Goal: Information Seeking & Learning: Learn about a topic

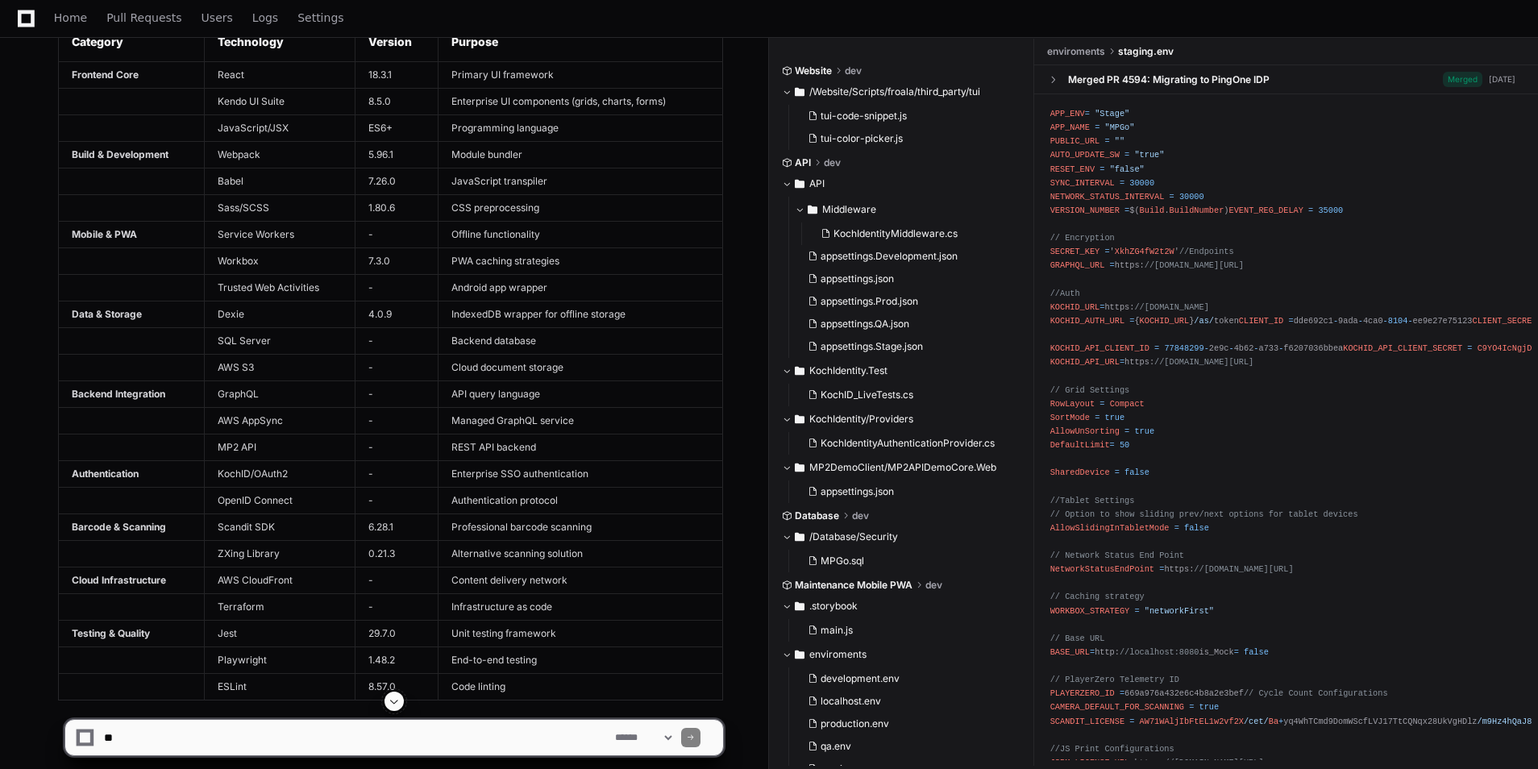
scroll to position [4134, 0]
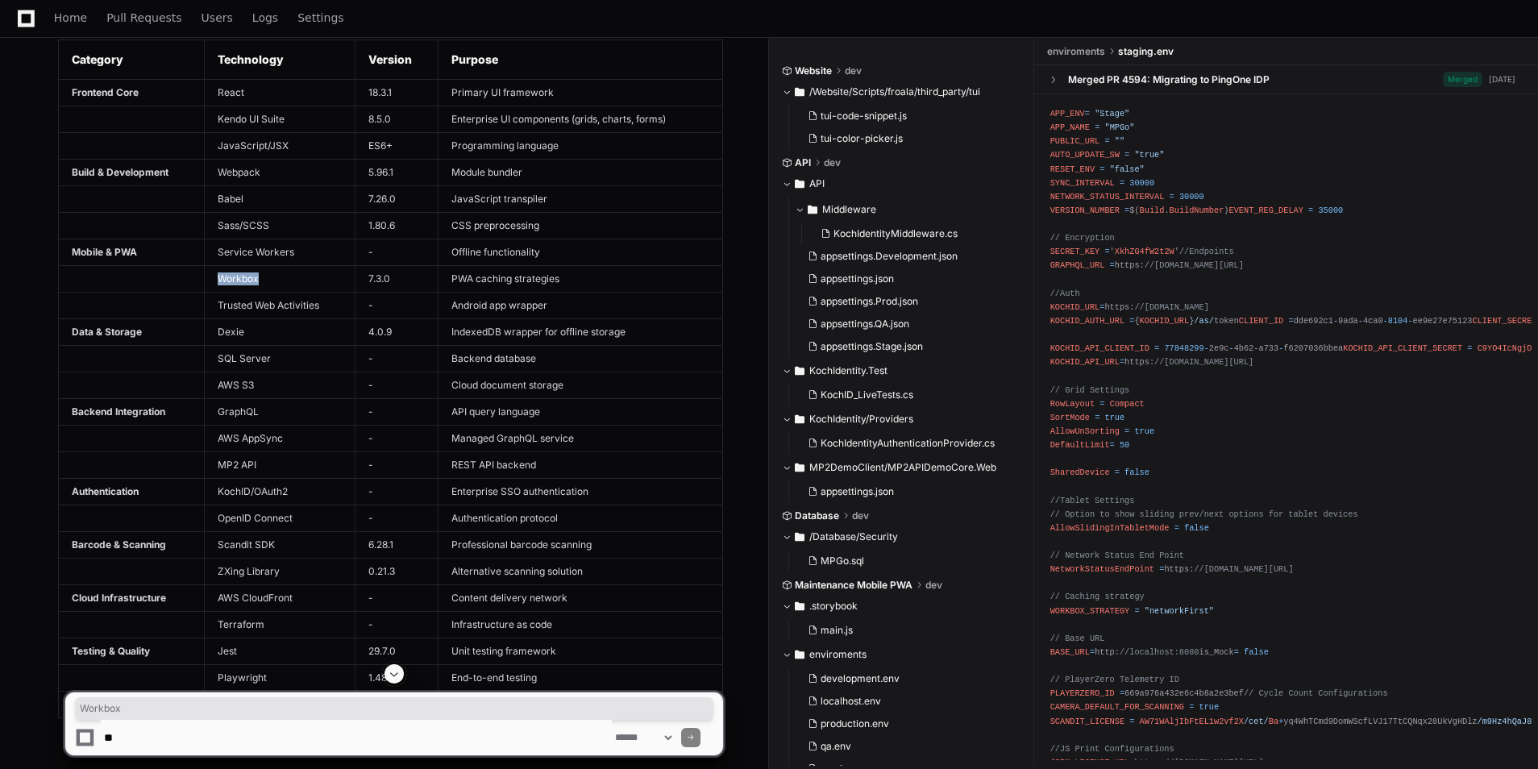
drag, startPoint x: 217, startPoint y: 275, endPoint x: 298, endPoint y: 265, distance: 82.0
click at [298, 265] on td "Workbox" at bounding box center [280, 278] width 152 height 27
drag, startPoint x: 298, startPoint y: 265, endPoint x: 257, endPoint y: 265, distance: 41.1
click at [257, 264] on tbody "Frontend Core React 18.3.1 Primary UI framework Kendo UI Suite 8.5.0 Enterprise…" at bounding box center [391, 398] width 664 height 638
drag, startPoint x: 257, startPoint y: 265, endPoint x: 293, endPoint y: 171, distance: 101.1
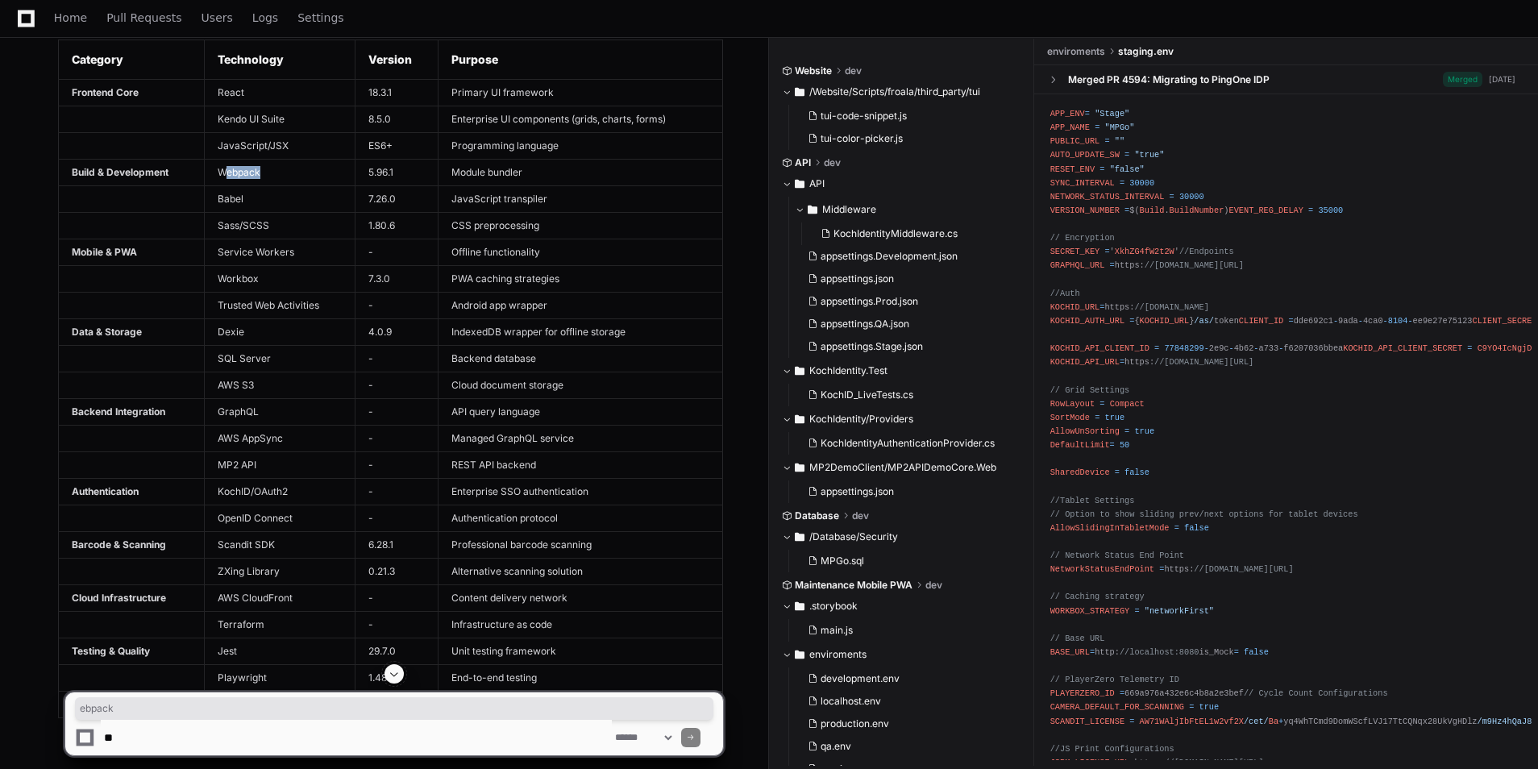
click at [293, 171] on td "Webpack" at bounding box center [280, 172] width 152 height 27
drag, startPoint x: 293, startPoint y: 171, endPoint x: 255, endPoint y: 205, distance: 51.4
click at [255, 205] on td "Babel" at bounding box center [280, 198] width 152 height 27
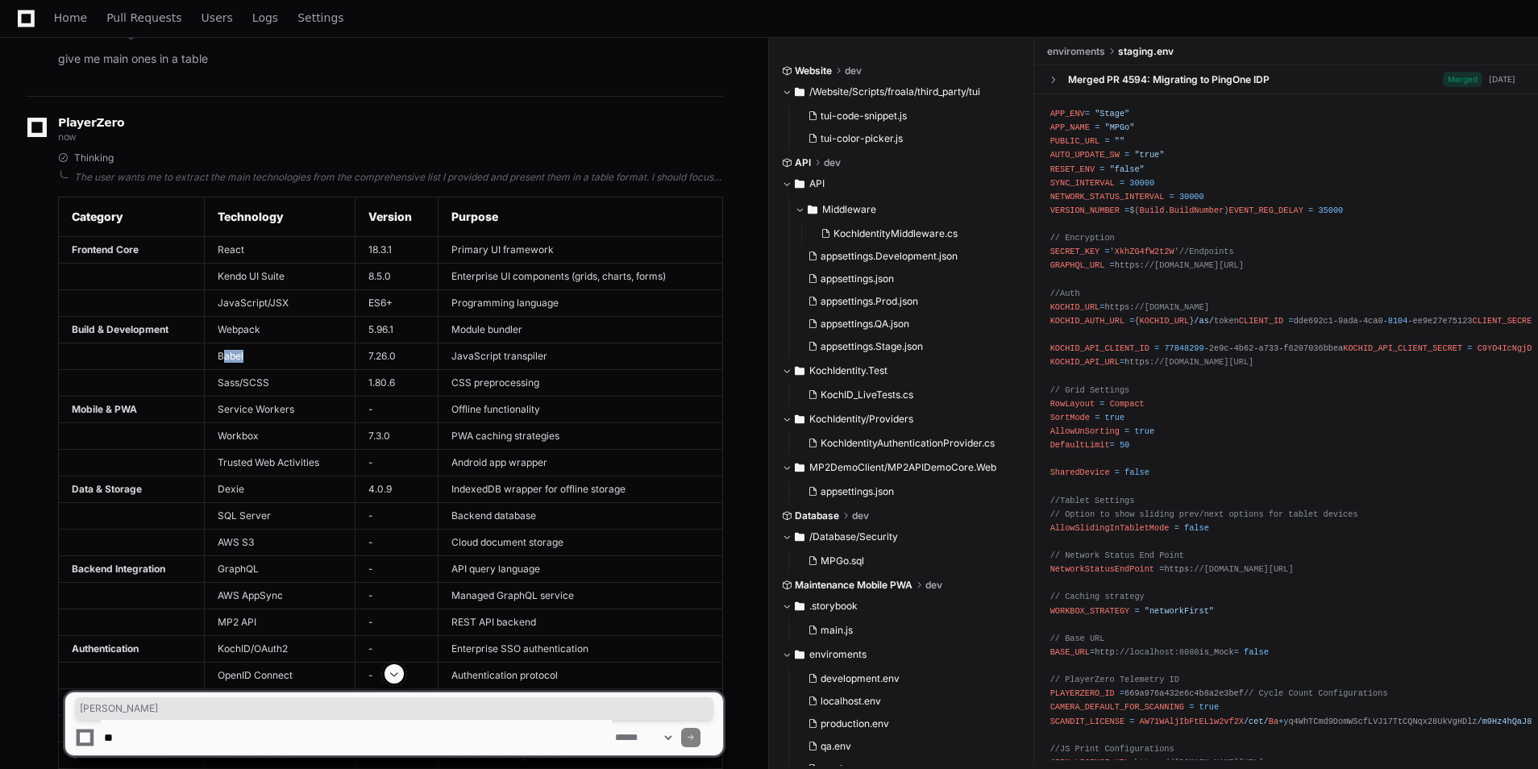
scroll to position [3973, 0]
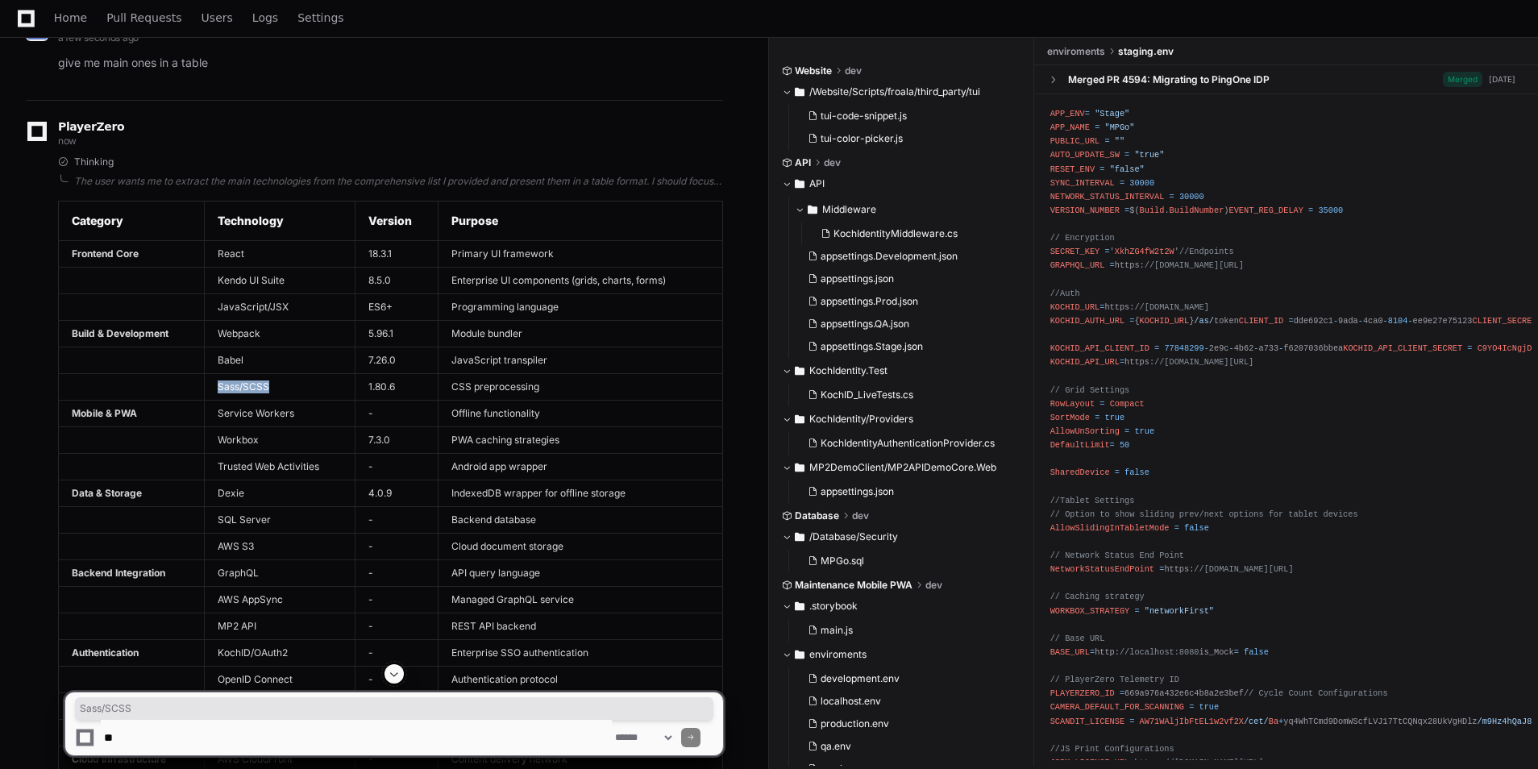
drag, startPoint x: 284, startPoint y: 388, endPoint x: 206, endPoint y: 382, distance: 77.6
click at [206, 382] on td "Sass/SCSS" at bounding box center [280, 386] width 152 height 27
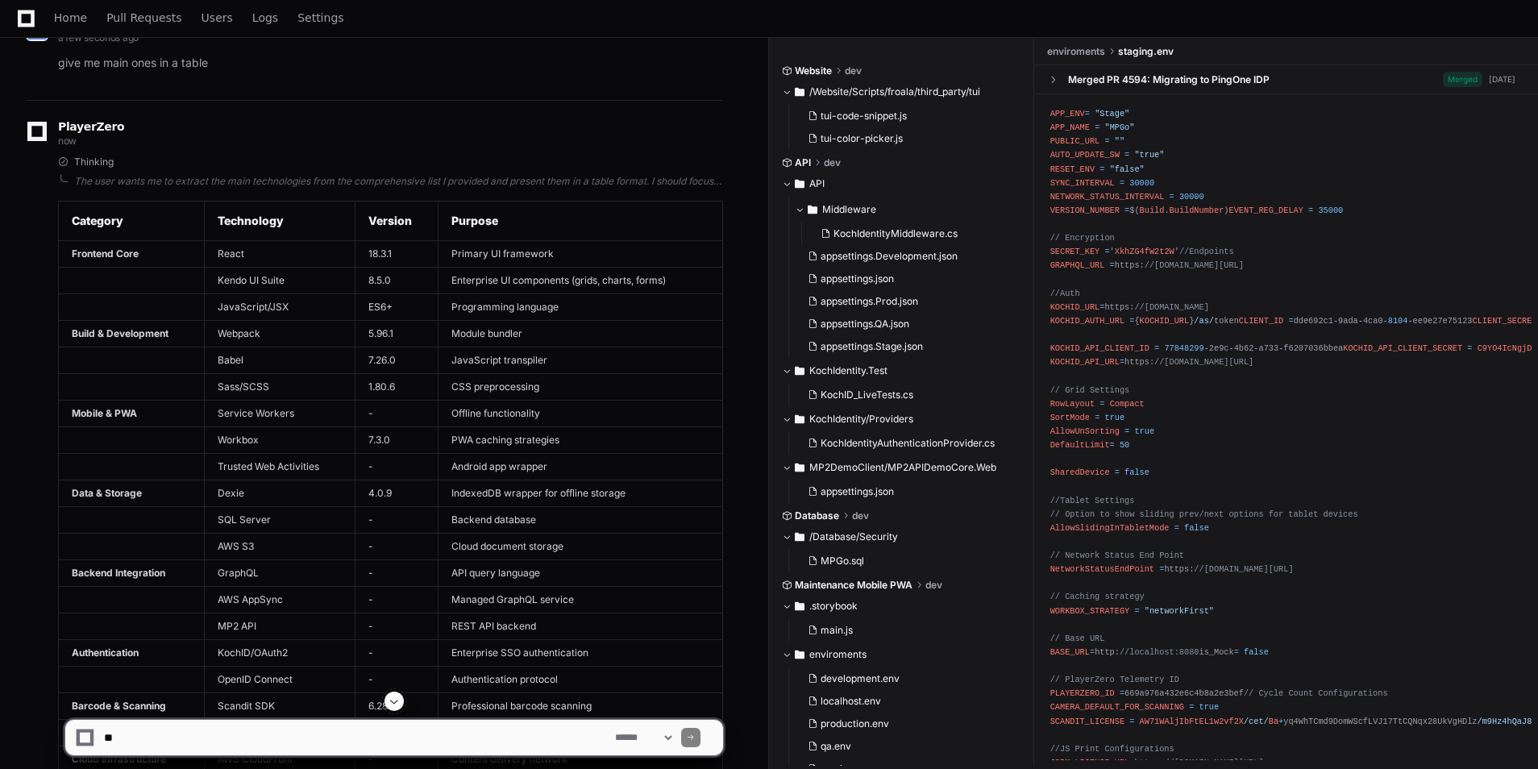
drag, startPoint x: 206, startPoint y: 382, endPoint x: 174, endPoint y: 386, distance: 32.5
click at [150, 395] on td at bounding box center [132, 386] width 146 height 27
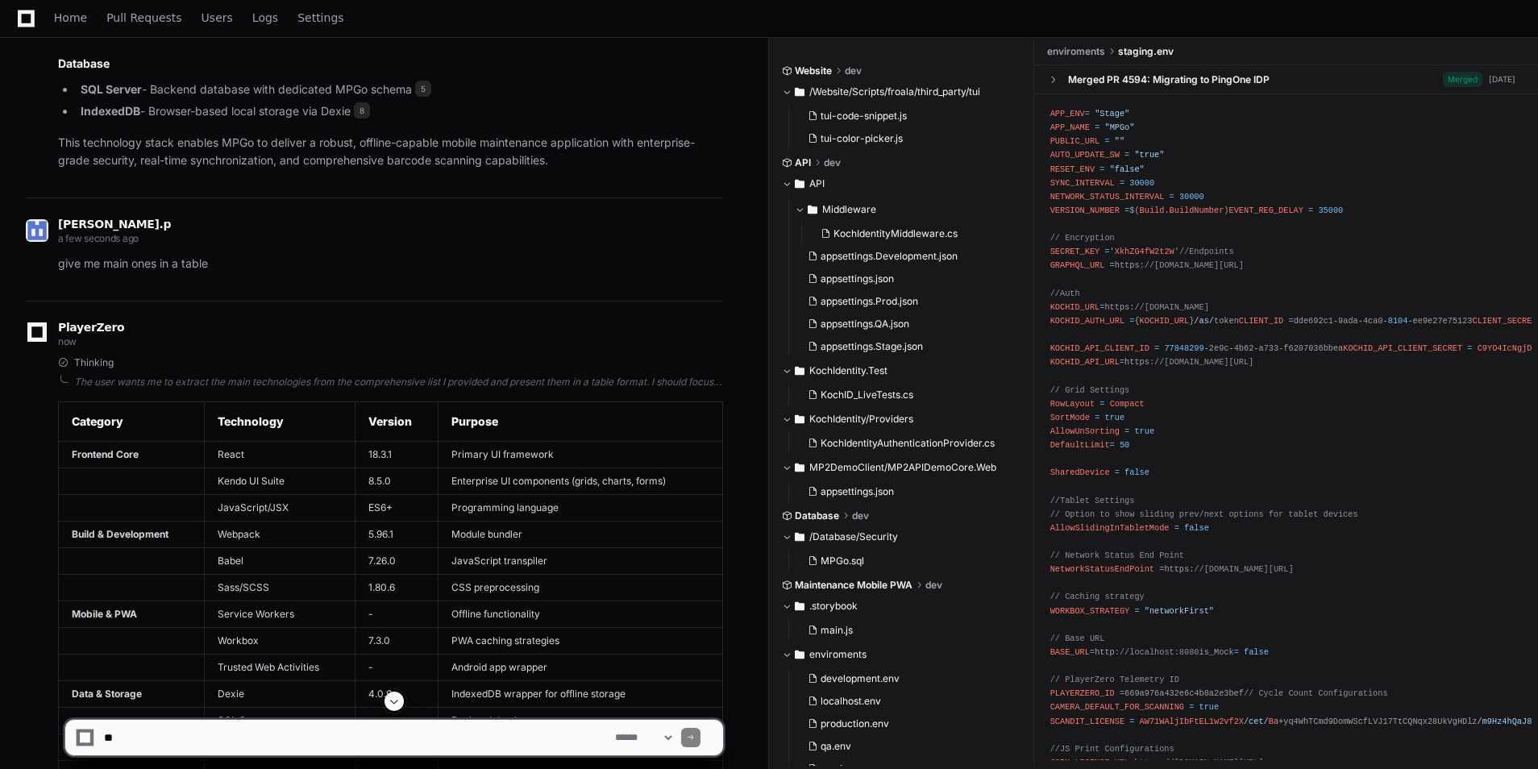
scroll to position [3731, 0]
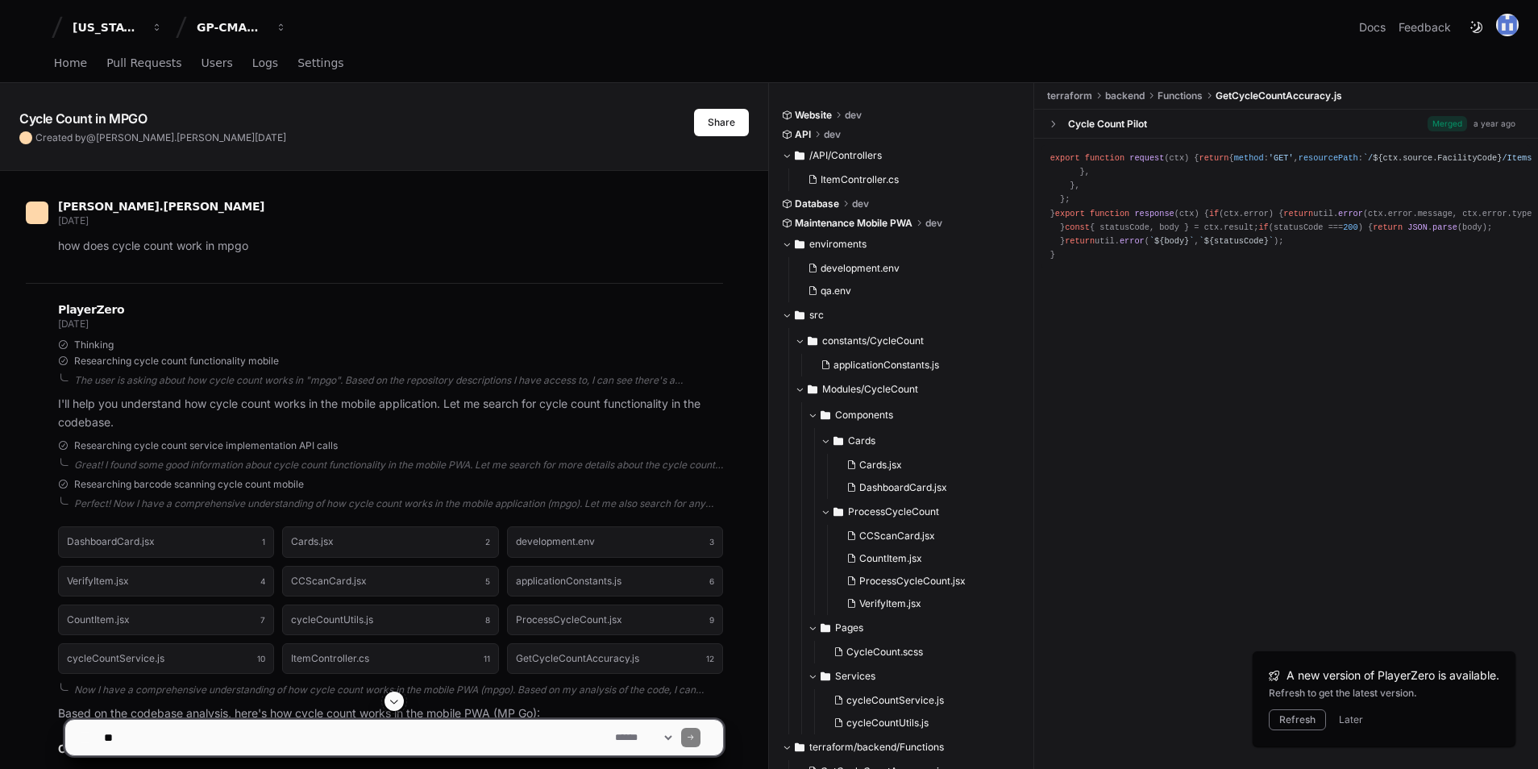
scroll to position [967, 0]
